Goal: Entertainment & Leisure: Consume media (video, audio)

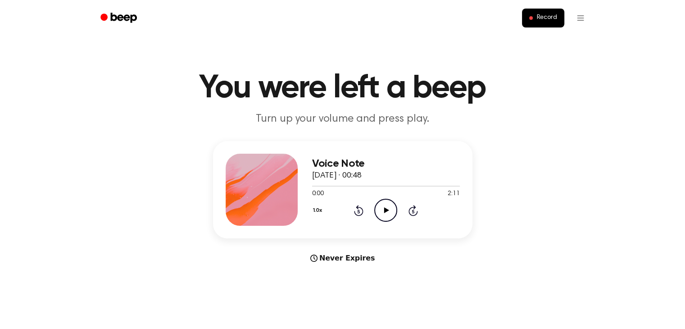
click at [387, 207] on icon "Play Audio" at bounding box center [385, 209] width 23 height 23
click at [410, 184] on div at bounding box center [386, 185] width 148 height 7
click at [384, 209] on icon at bounding box center [386, 210] width 5 height 6
click at [379, 206] on icon "Play Audio" at bounding box center [385, 209] width 23 height 23
click at [382, 208] on icon "Play Audio" at bounding box center [385, 209] width 23 height 23
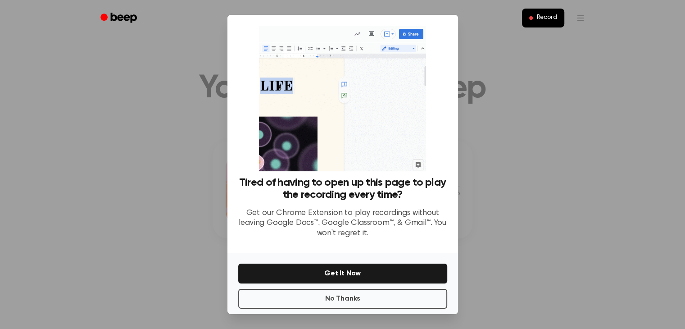
click at [518, 203] on div at bounding box center [342, 164] width 685 height 329
click at [430, 296] on button "No Thanks" at bounding box center [342, 298] width 209 height 20
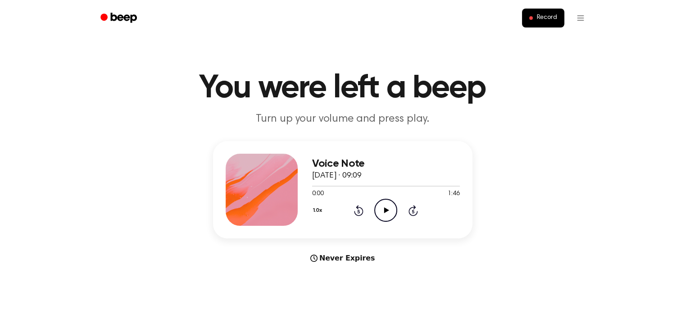
click at [383, 216] on icon "Play Audio" at bounding box center [385, 209] width 23 height 23
click at [383, 209] on icon "Play Audio" at bounding box center [385, 209] width 23 height 23
